Goal: Transaction & Acquisition: Book appointment/travel/reservation

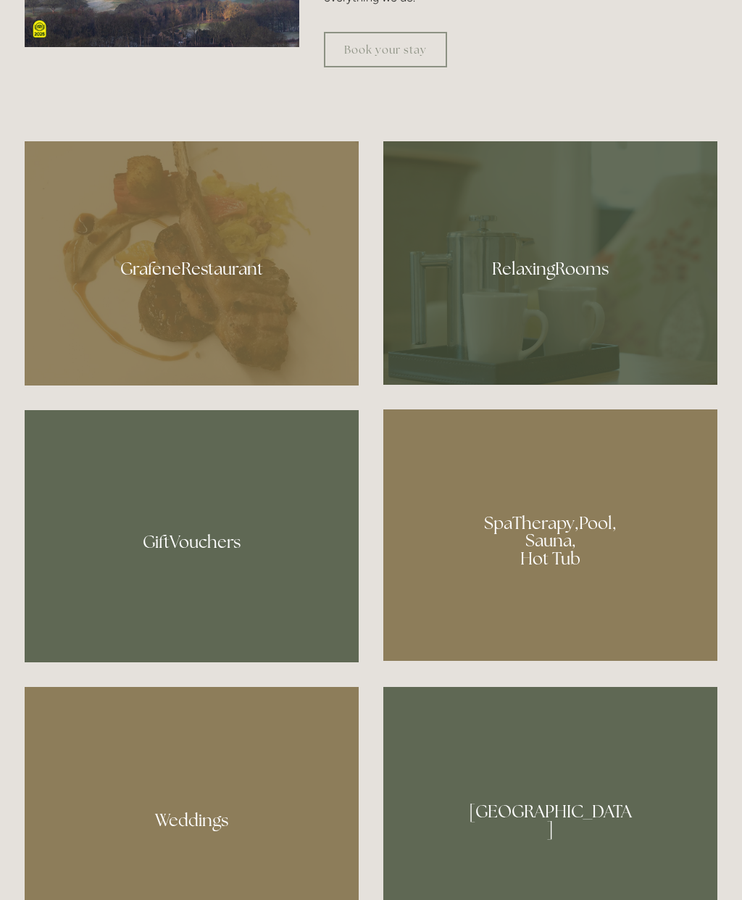
scroll to position [1068, 0]
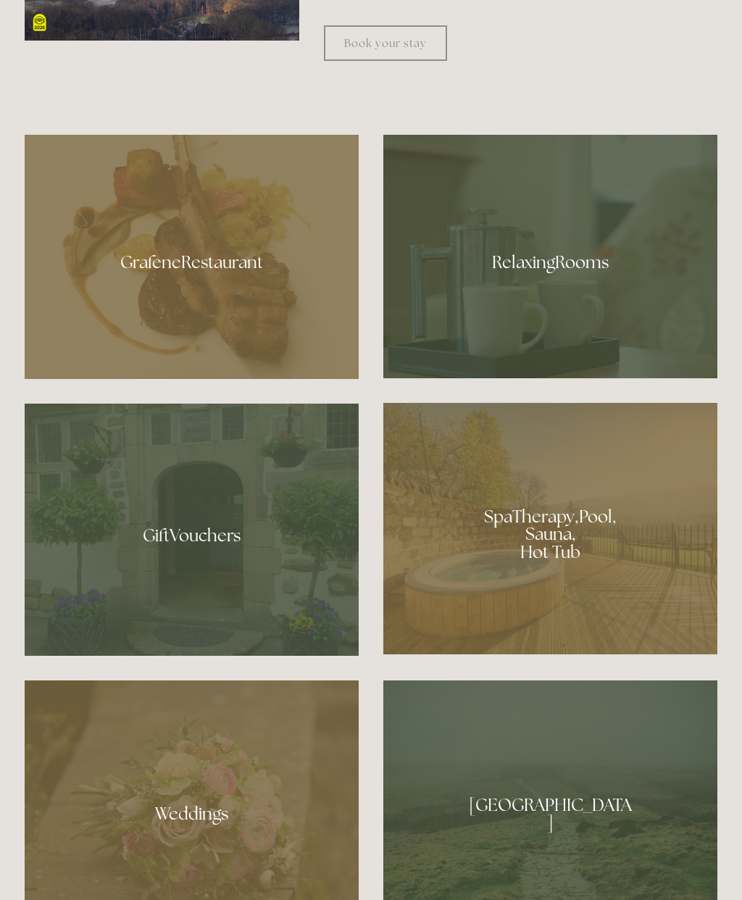
click at [179, 325] on div at bounding box center [192, 257] width 334 height 244
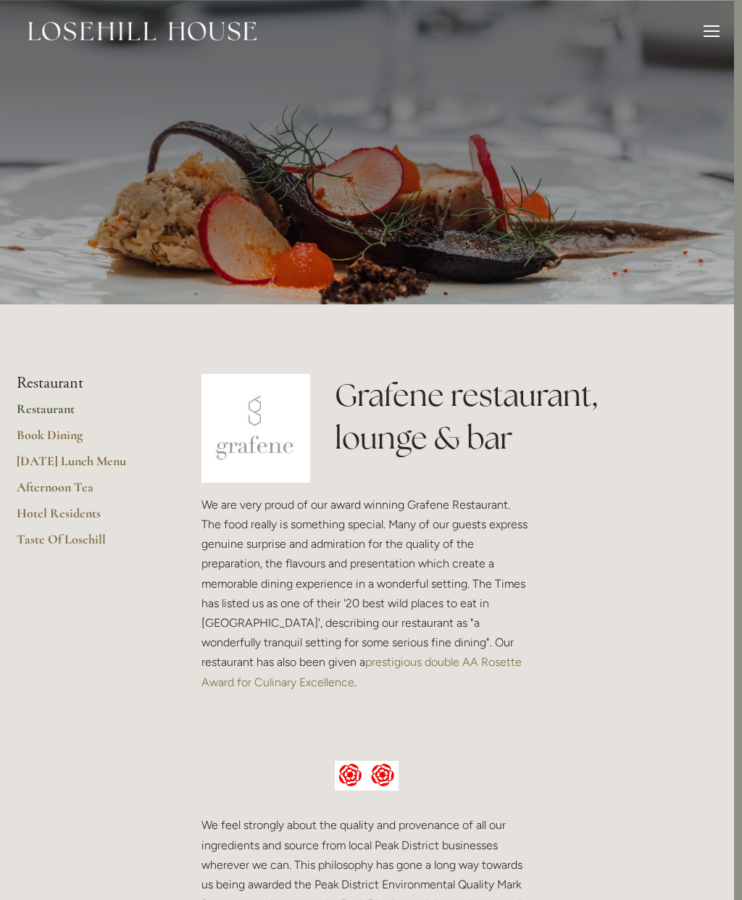
scroll to position [0, 10]
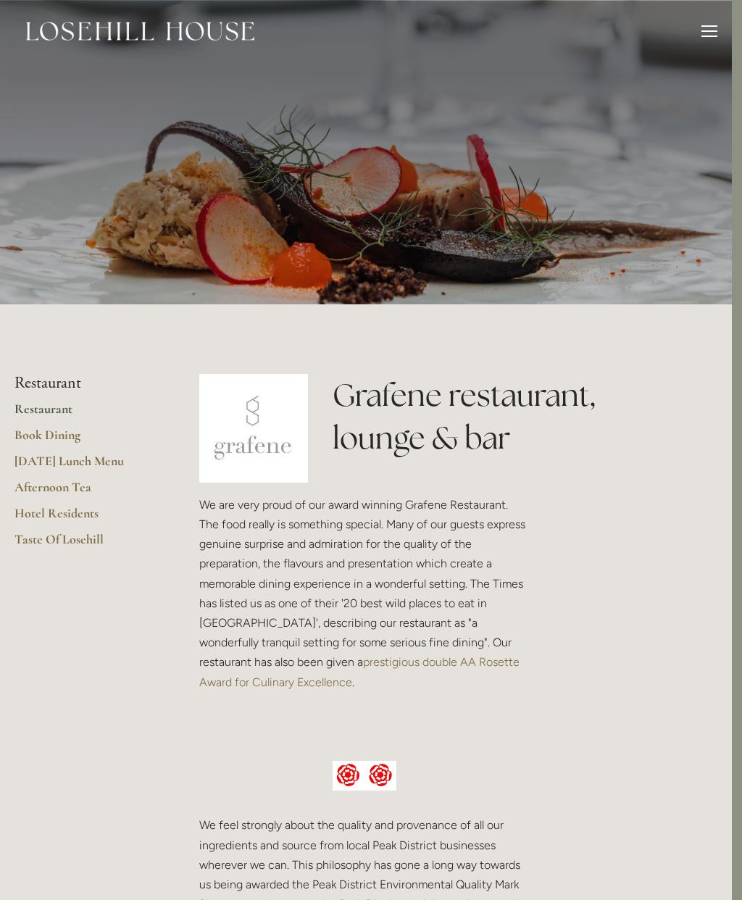
click at [704, 18] on div "Rooms Rooms Your Stay Book a stay Offers Spa About" at bounding box center [360, 31] width 713 height 62
click at [711, 18] on div "Rooms Rooms Your Stay Book a stay Offers Spa About" at bounding box center [360, 31] width 713 height 62
click at [710, 27] on div at bounding box center [710, 33] width 16 height 16
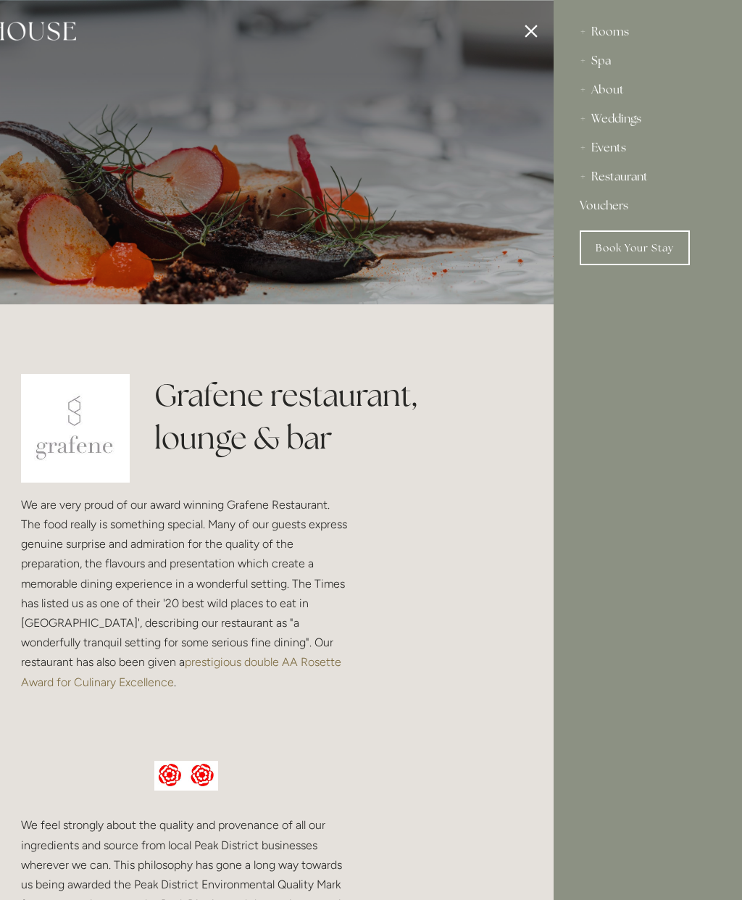
click at [610, 149] on div "Events" at bounding box center [648, 147] width 136 height 29
click at [623, 201] on link "Christmas" at bounding box center [647, 205] width 113 height 17
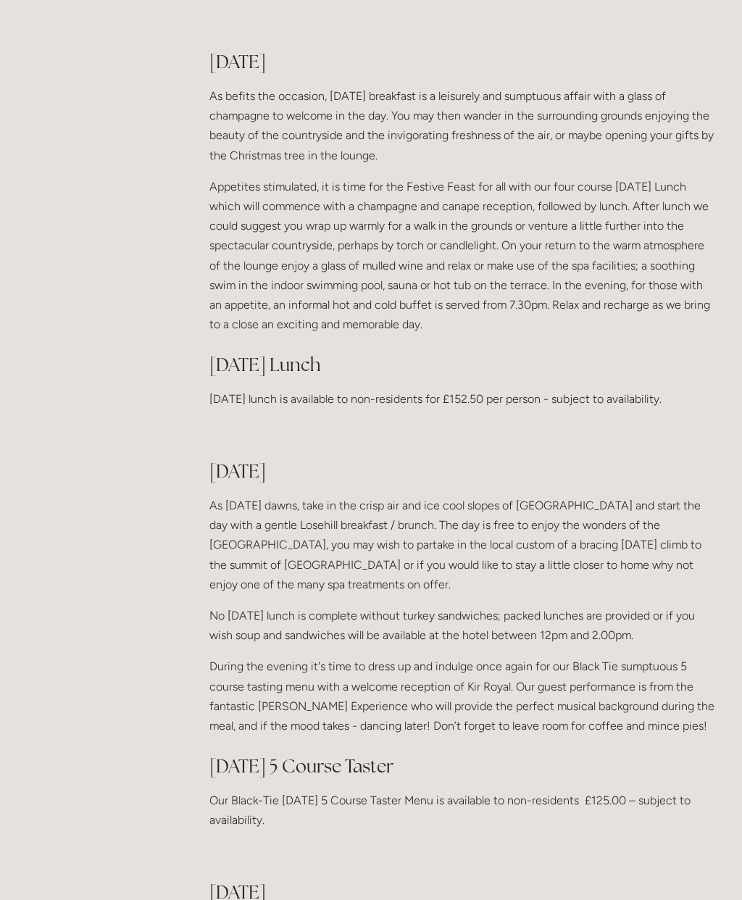
scroll to position [1237, 0]
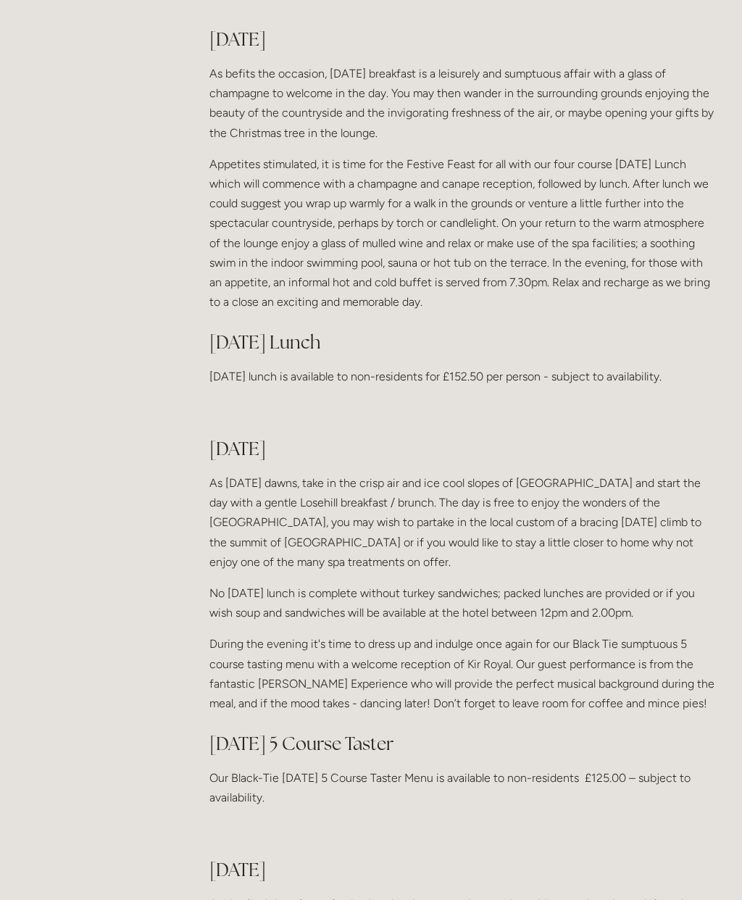
click at [7, 697] on main "Events Conferences Christmas Festive Lunch Menu New Year Christmas 2025 at Lose…" at bounding box center [370, 434] width 739 height 2735
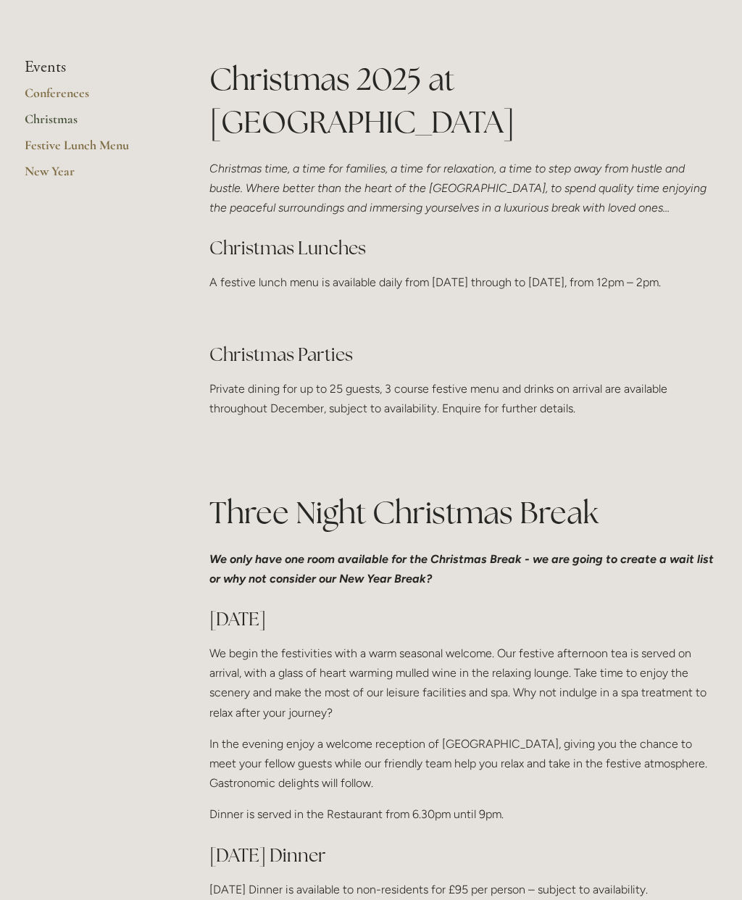
scroll to position [0, 0]
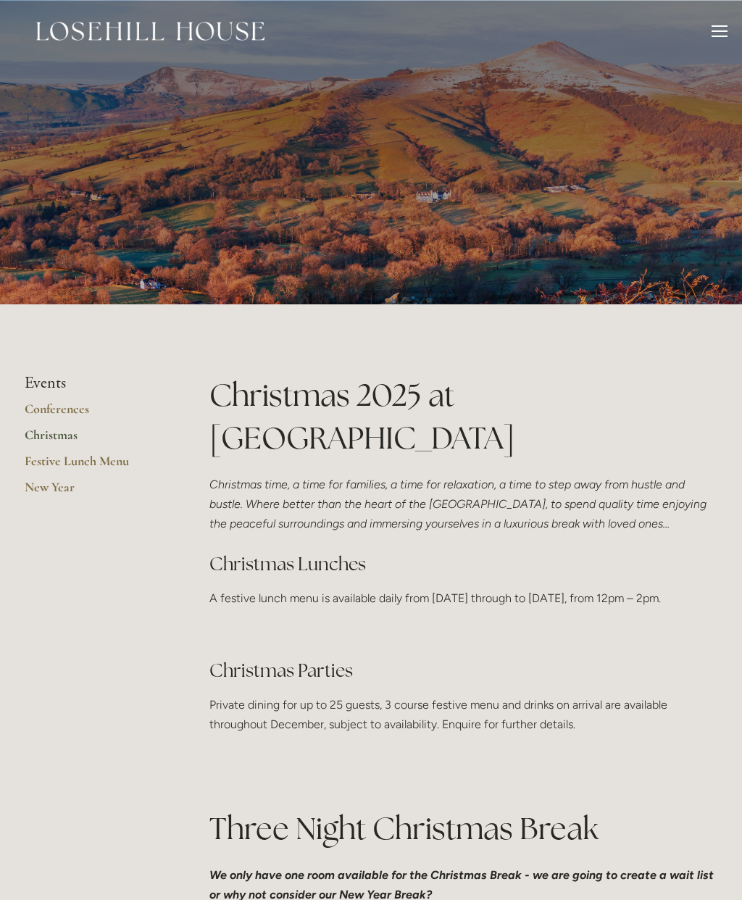
click at [50, 432] on link "Christmas" at bounding box center [94, 440] width 138 height 26
click at [75, 459] on link "Festive Lunch Menu" at bounding box center [94, 466] width 138 height 26
